Goal: Information Seeking & Learning: Learn about a topic

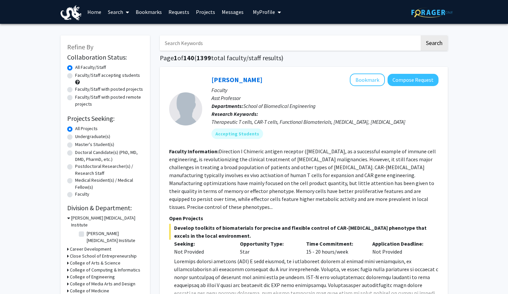
click at [75, 17] on img at bounding box center [71, 12] width 21 height 15
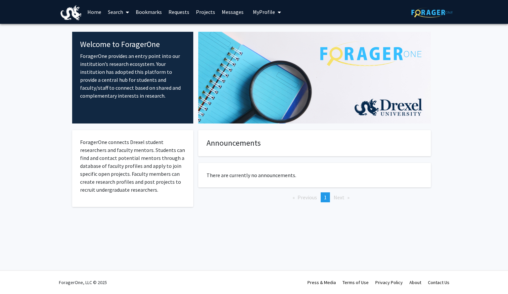
click at [275, 12] on span "My profile dropdown to access profile and logout" at bounding box center [278, 12] width 6 height 23
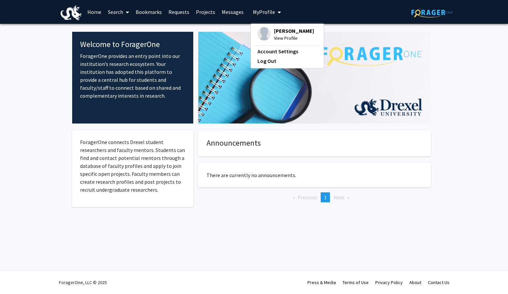
click at [275, 12] on span "My profile dropdown to access profile and logout" at bounding box center [278, 12] width 6 height 23
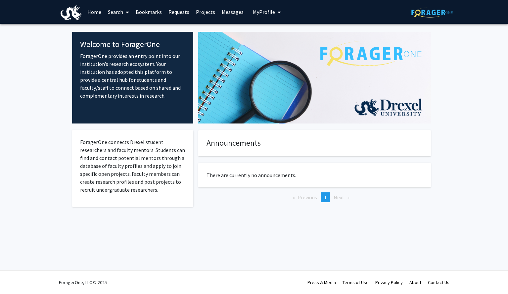
click at [93, 12] on link "Home" at bounding box center [94, 11] width 21 height 23
click at [117, 11] on link "Search" at bounding box center [118, 11] width 28 height 23
click at [127, 30] on span "Faculty/Staff" at bounding box center [128, 30] width 49 height 13
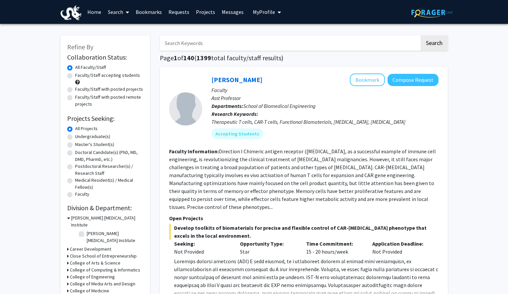
click at [206, 45] on input "Search Keywords" at bounding box center [290, 42] width 260 height 15
type input "love"
click at [420, 35] on button "Search" at bounding box center [433, 42] width 27 height 15
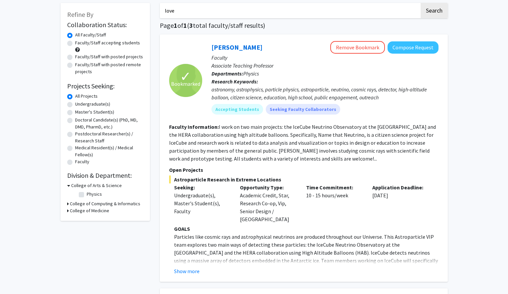
scroll to position [34, 0]
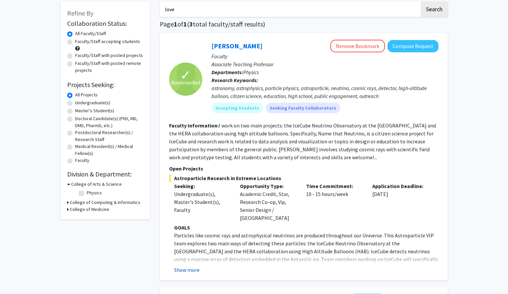
click at [186, 266] on button "Show more" at bounding box center [186, 270] width 25 height 8
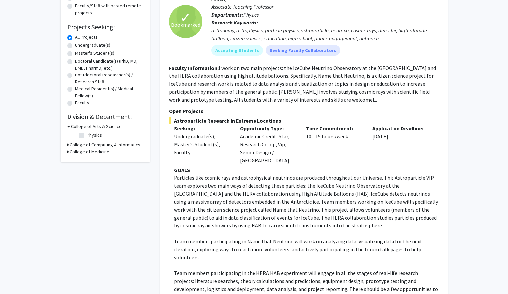
scroll to position [91, 0]
